Goal: Navigation & Orientation: Find specific page/section

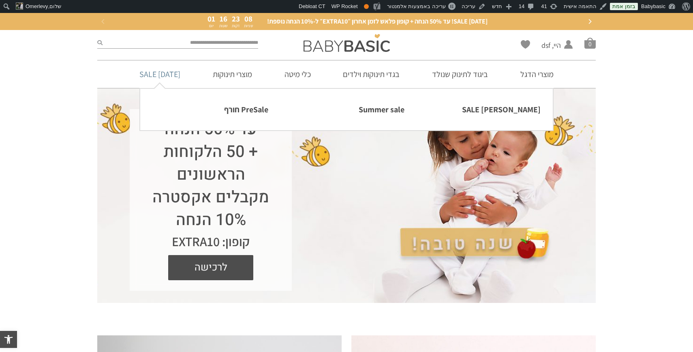
click at [179, 73] on link "[DATE] SALE" at bounding box center [159, 74] width 65 height 28
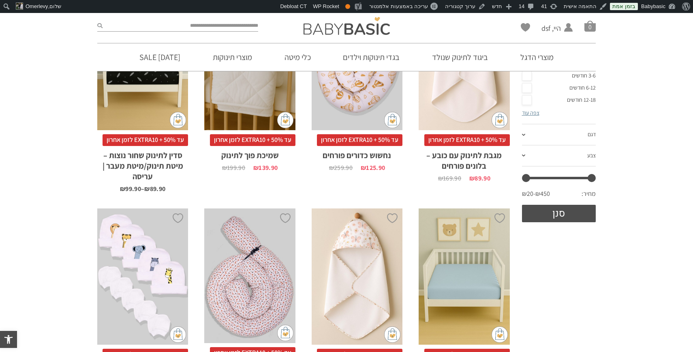
scroll to position [14, 0]
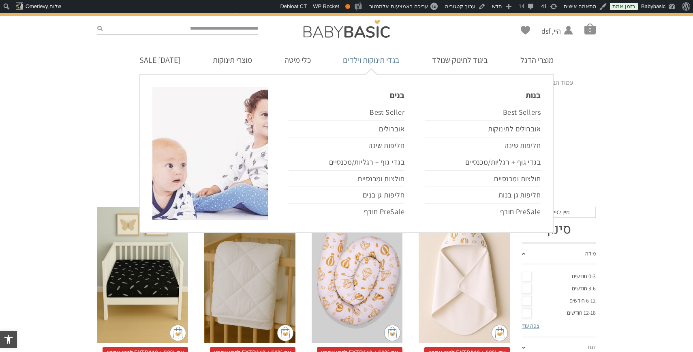
click at [381, 58] on link "בגדי תינוקות וילדים" at bounding box center [371, 60] width 81 height 28
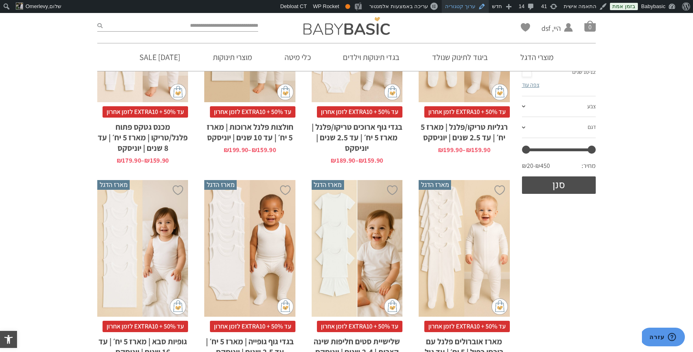
click at [478, 6] on link "ערוך קטגוריה" at bounding box center [465, 6] width 47 height 13
